Goal: Find specific page/section: Find specific page/section

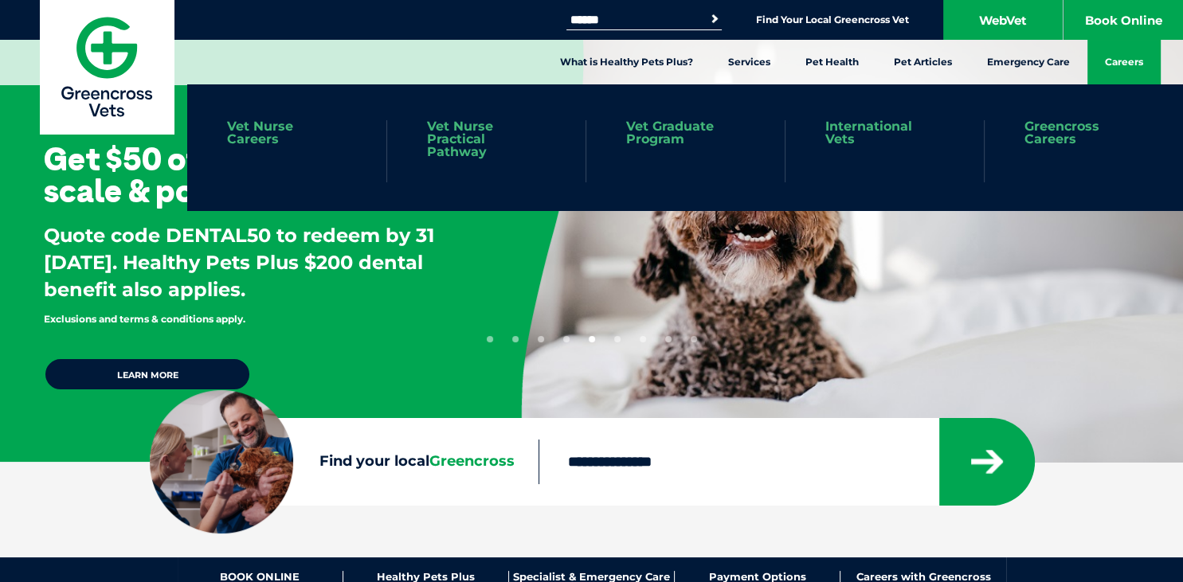
click at [1111, 68] on link "Careers" at bounding box center [1123, 62] width 73 height 45
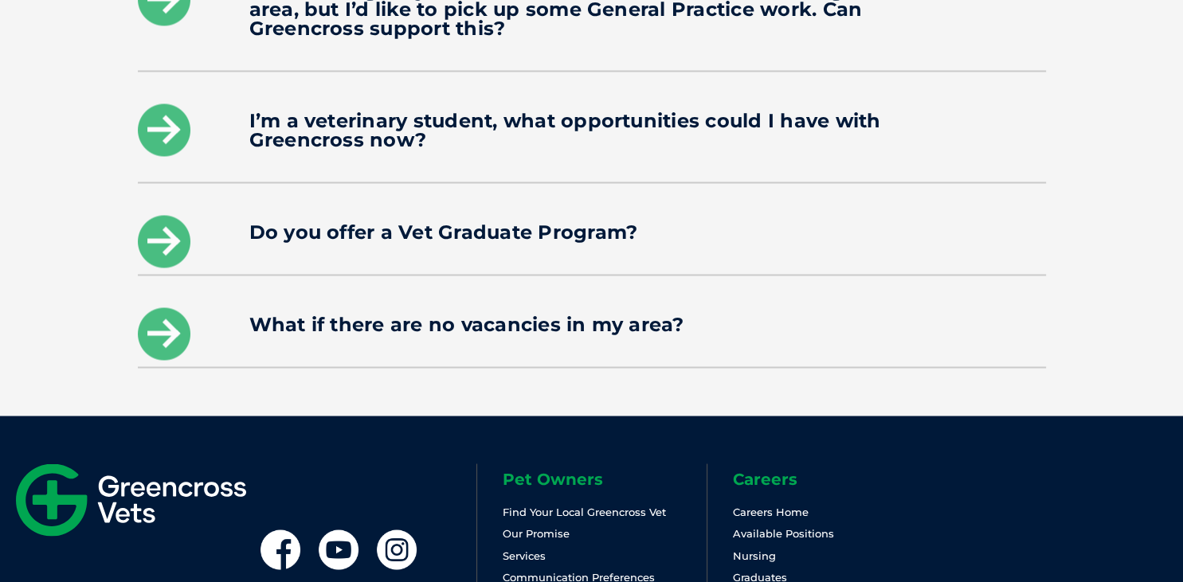
scroll to position [2354, 0]
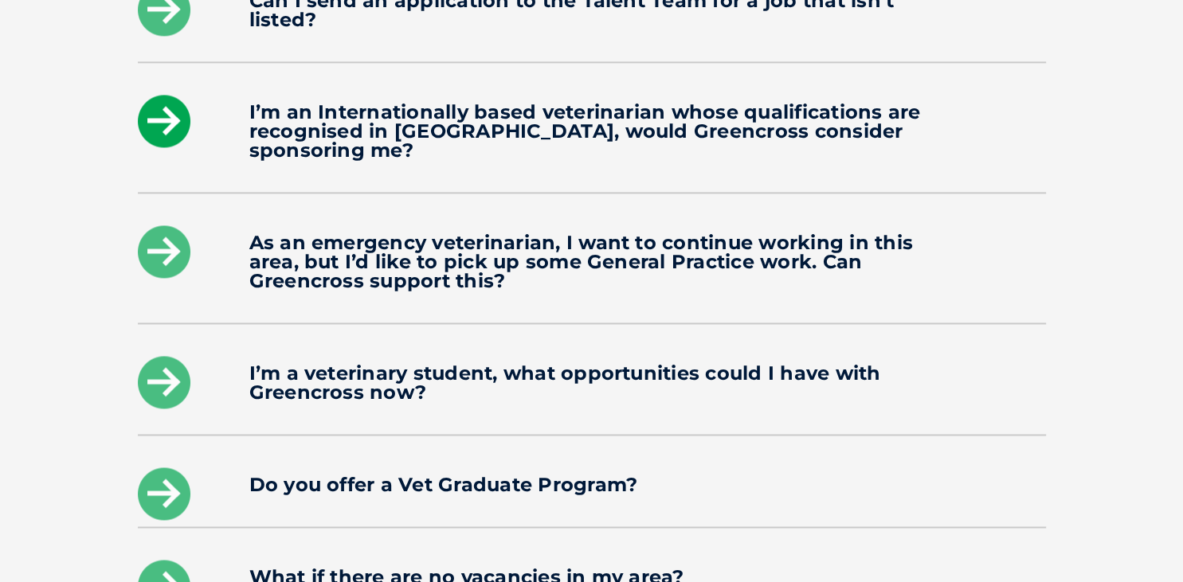
click at [171, 102] on icon at bounding box center [164, 121] width 53 height 53
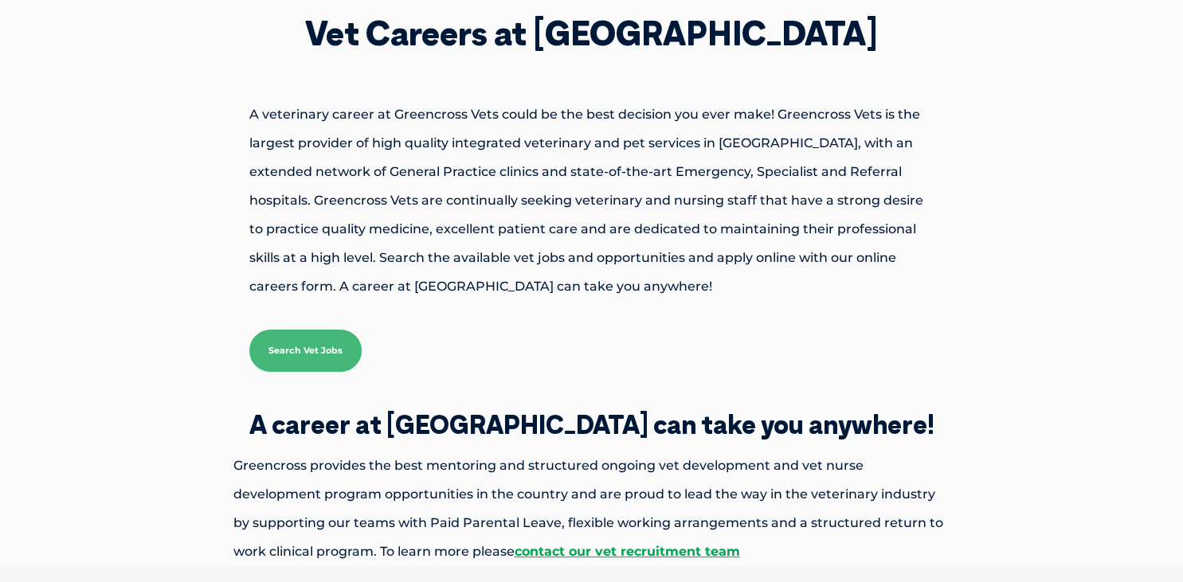
scroll to position [252, 0]
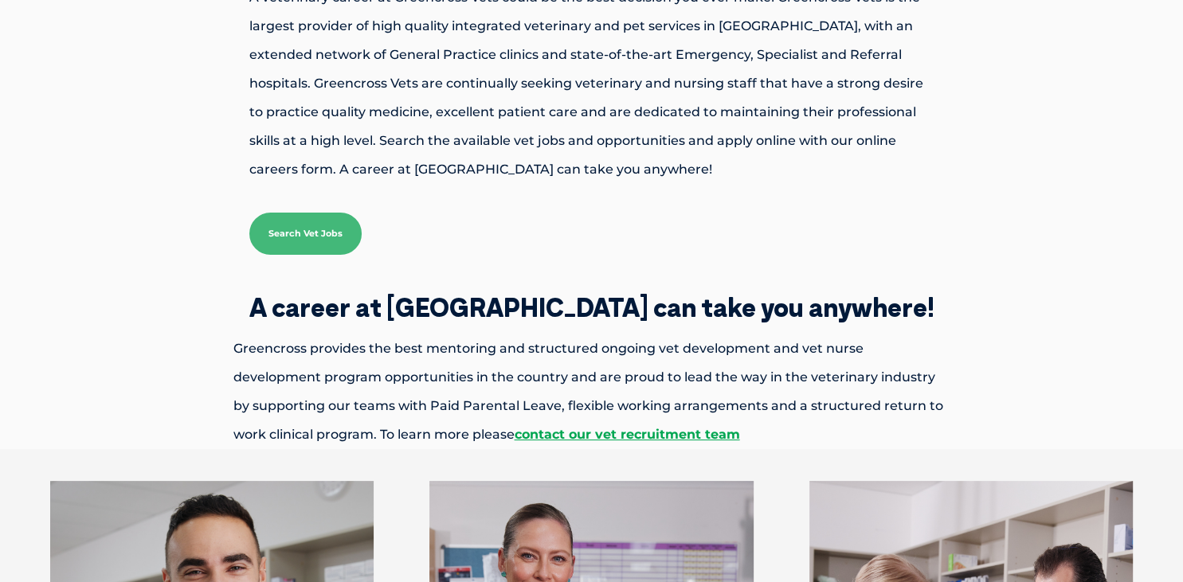
click at [331, 233] on link "Search Vet Jobs" at bounding box center [305, 234] width 112 height 42
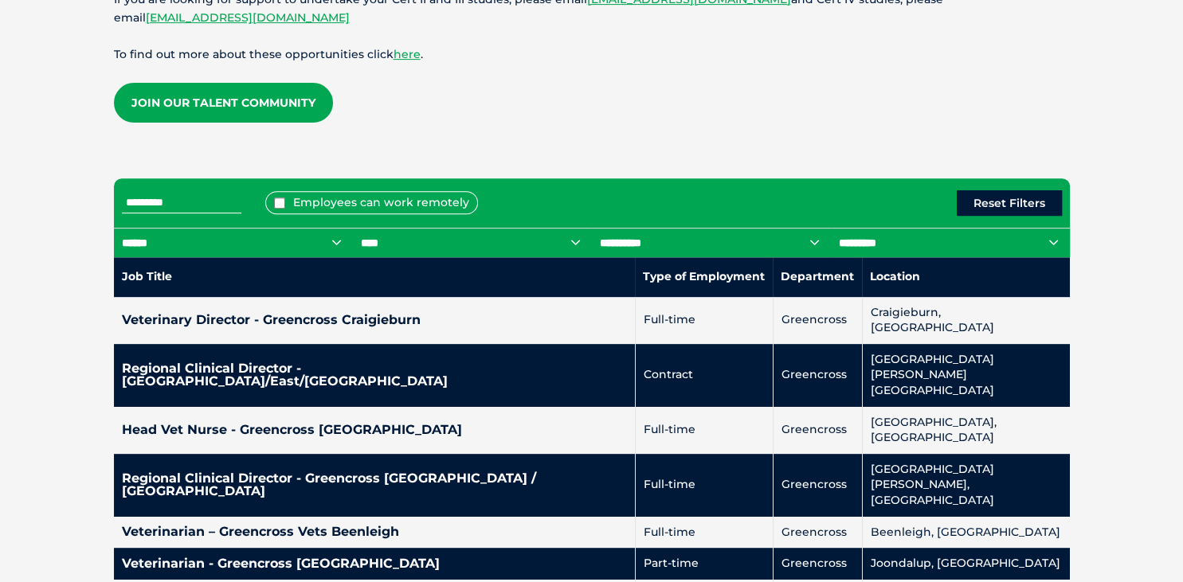
scroll to position [757, 0]
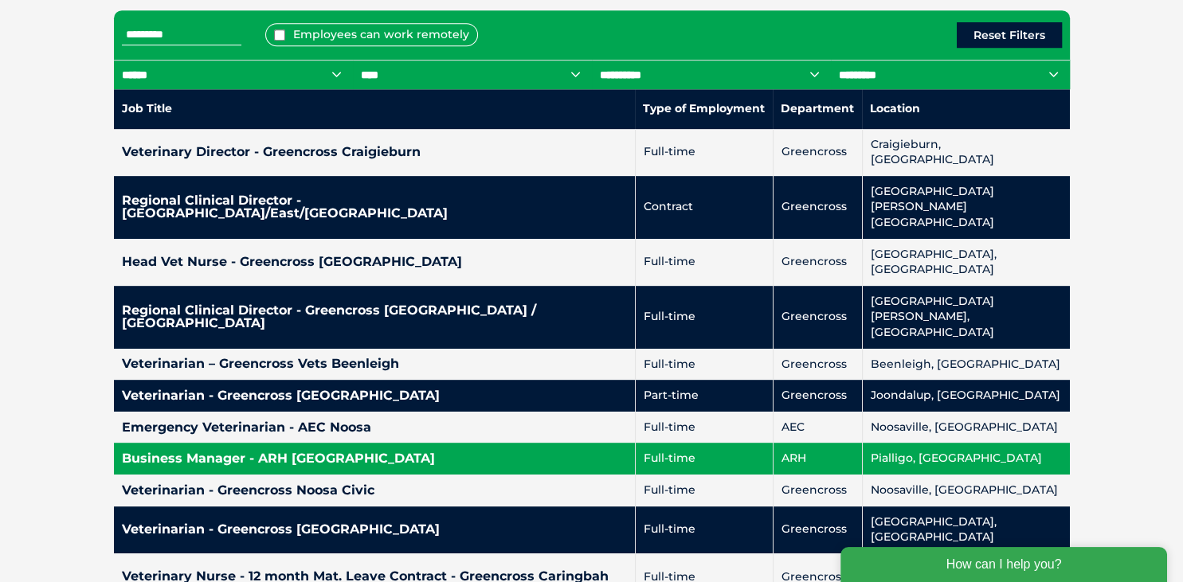
click at [248, 452] on h4 "Business Manager - ARH [GEOGRAPHIC_DATA]" at bounding box center [374, 458] width 505 height 13
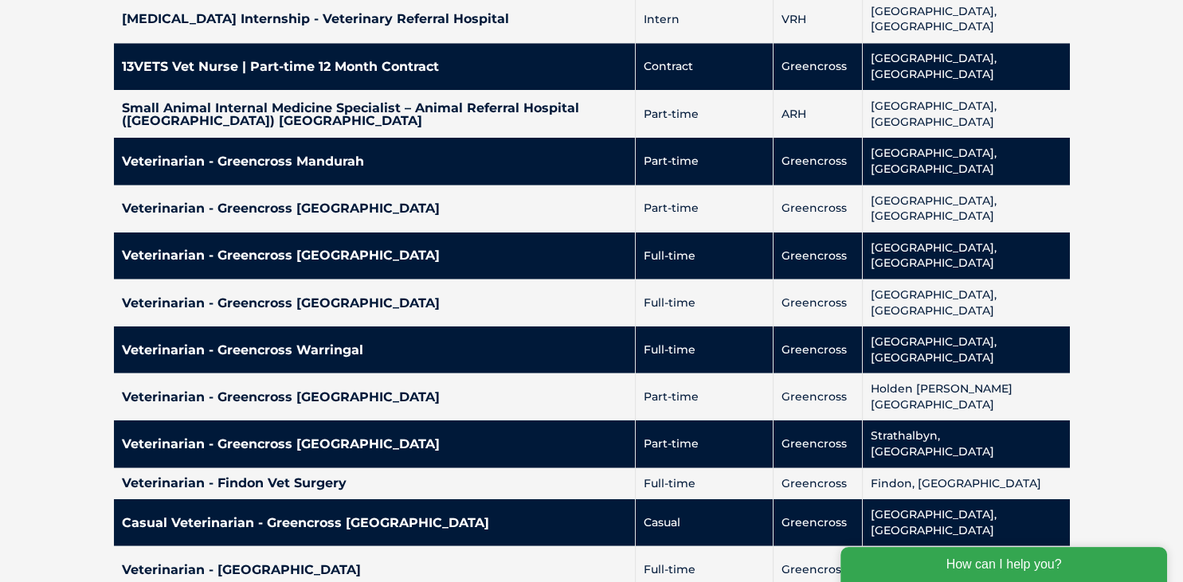
scroll to position [3279, 0]
